Goal: Check status: Check status

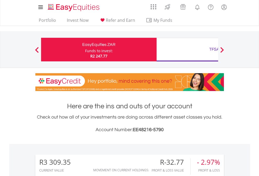
scroll to position [50, 82]
click at [85, 49] on div "Funds to invest:" at bounding box center [99, 50] width 28 height 5
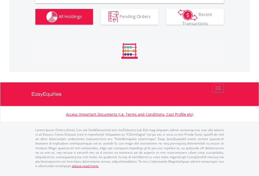
scroll to position [506, 0]
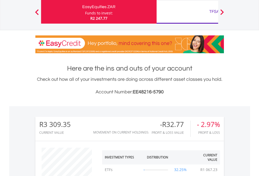
scroll to position [50, 82]
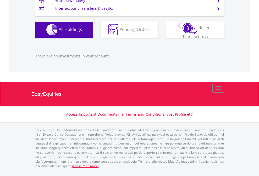
scroll to position [50, 82]
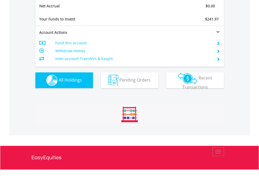
scroll to position [593, 0]
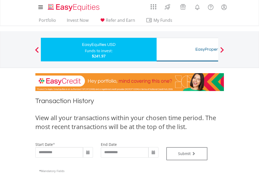
type input "**********"
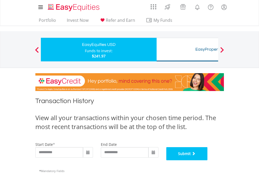
click at [208, 160] on button "Submit" at bounding box center [186, 153] width 41 height 13
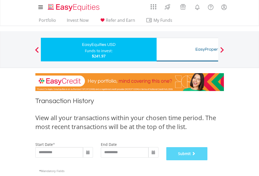
scroll to position [212, 0]
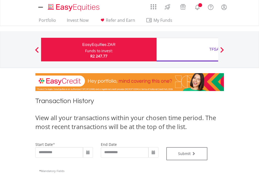
click at [187, 49] on div "TFSA" at bounding box center [214, 49] width 109 height 7
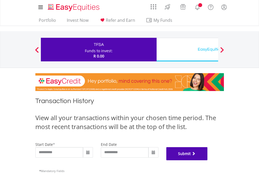
click at [208, 160] on button "Submit" at bounding box center [186, 153] width 41 height 13
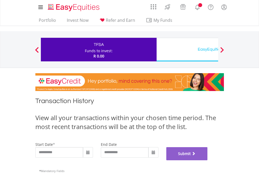
scroll to position [212, 0]
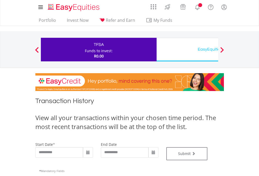
click at [187, 49] on div "EasyEquities USD" at bounding box center [214, 49] width 109 height 7
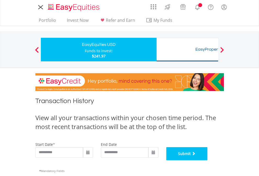
click at [208, 160] on button "Submit" at bounding box center [186, 153] width 41 height 13
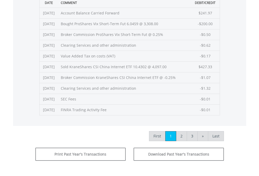
scroll to position [212, 0]
